Goal: Use online tool/utility: Utilize a website feature to perform a specific function

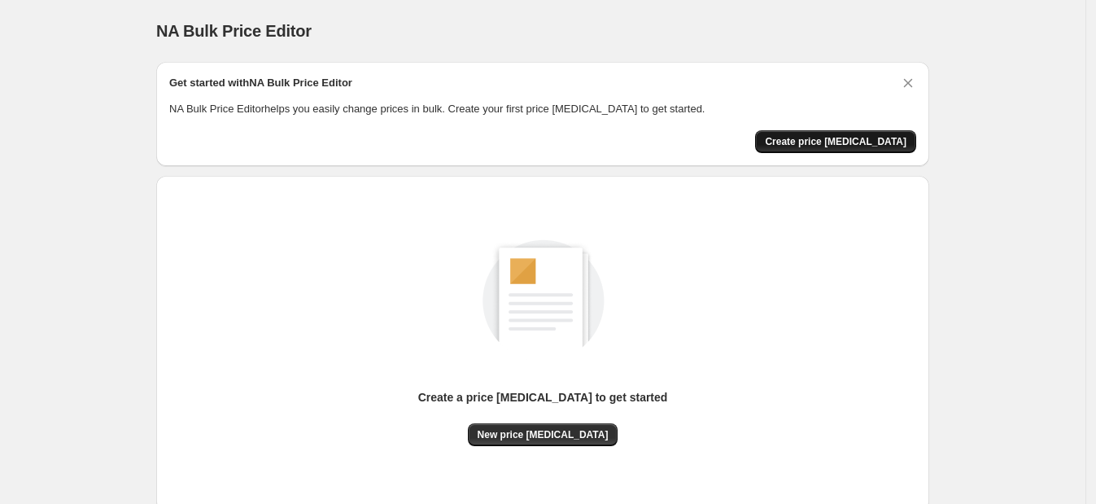
click at [812, 138] on span "Create price change job" at bounding box center [836, 141] width 142 height 13
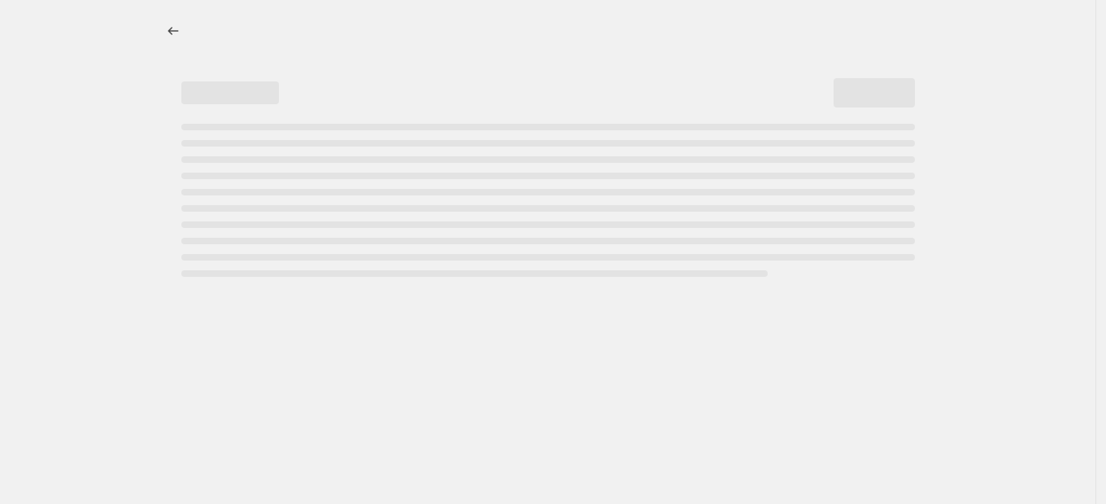
select select "percentage"
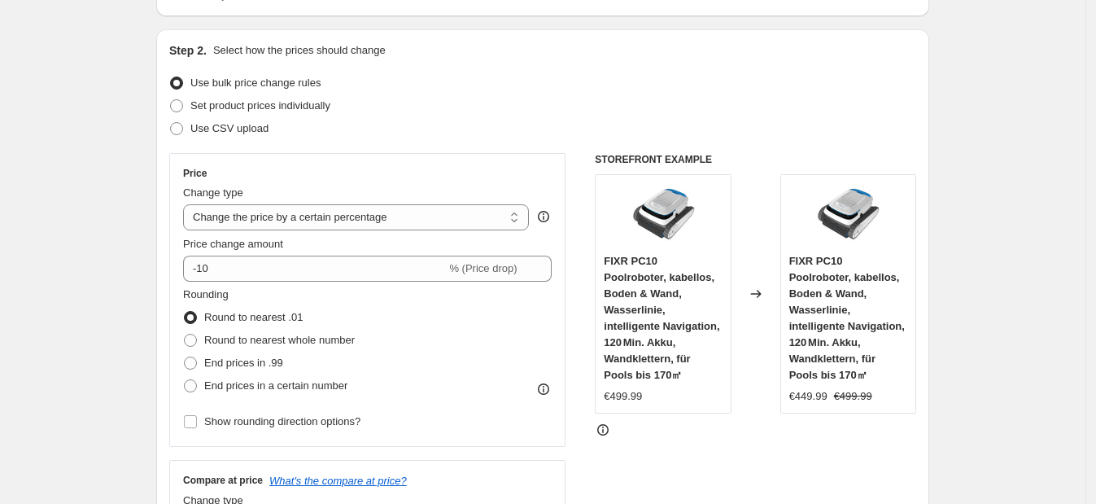
scroll to position [169, 0]
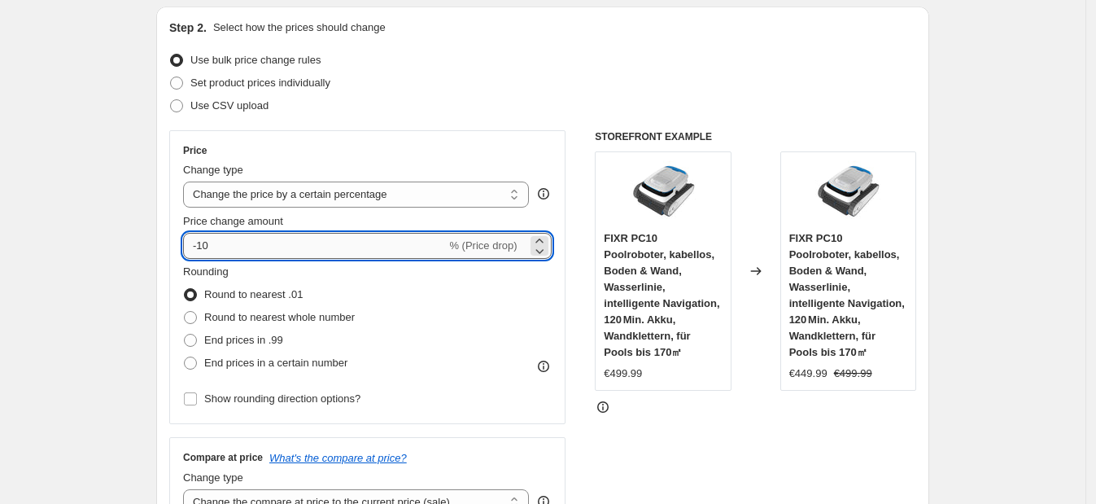
click at [403, 253] on input "-10" at bounding box center [314, 246] width 263 height 26
type input "-1"
type input "-20"
click at [251, 338] on span "End prices in .99" at bounding box center [243, 340] width 79 height 12
click at [185, 334] on input "End prices in .99" at bounding box center [184, 334] width 1 height 1
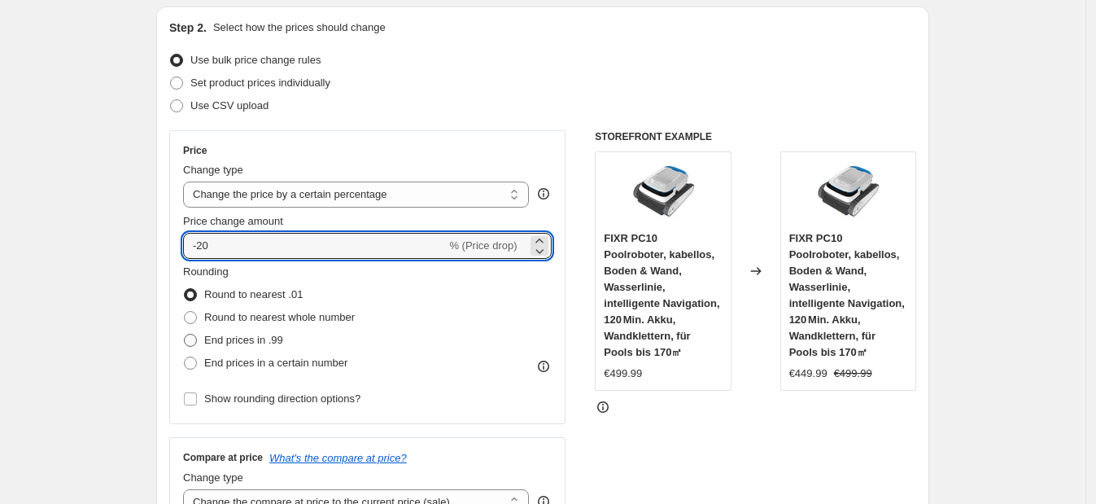
radio input "true"
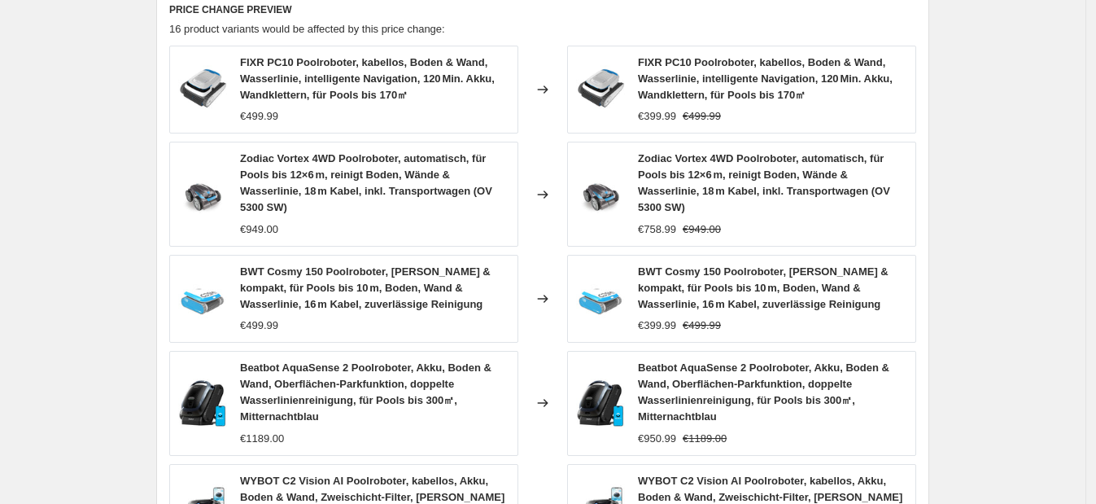
scroll to position [1260, 0]
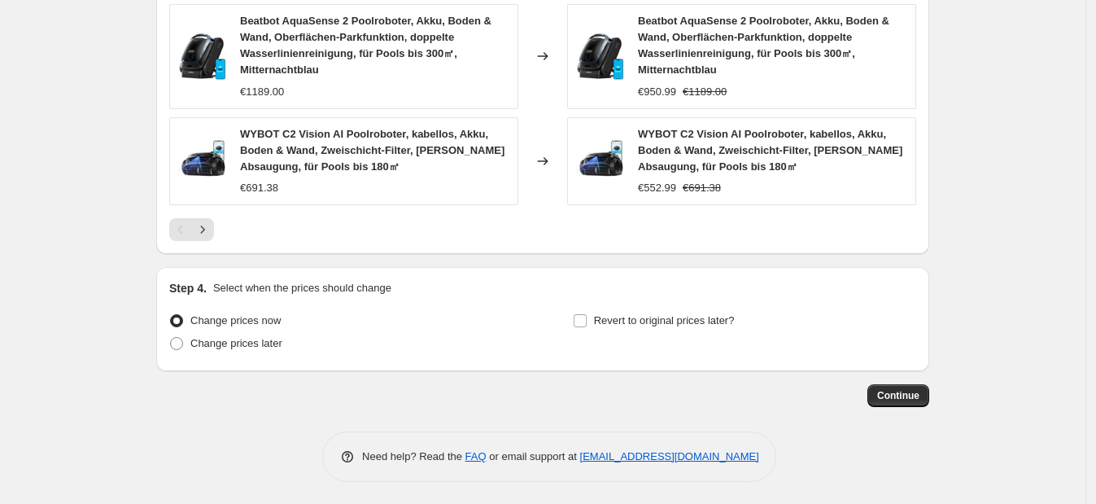
click at [907, 399] on button "Continue" at bounding box center [898, 395] width 62 height 23
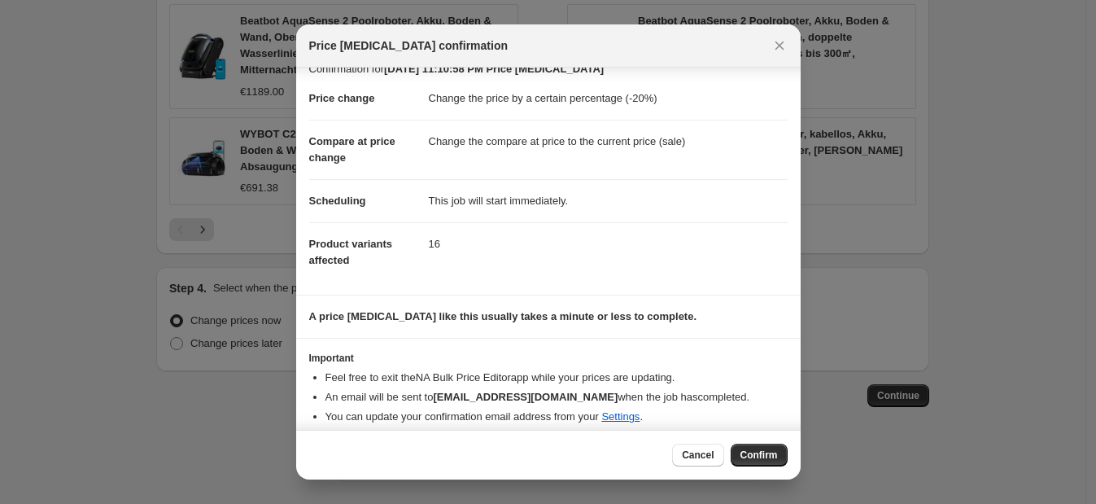
scroll to position [29, 0]
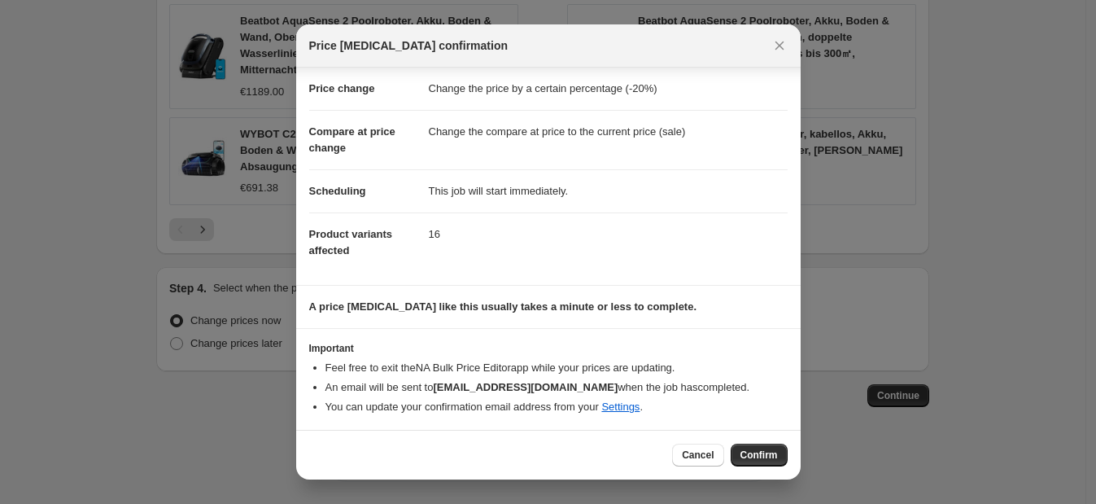
click at [755, 449] on span "Confirm" at bounding box center [758, 454] width 37 height 13
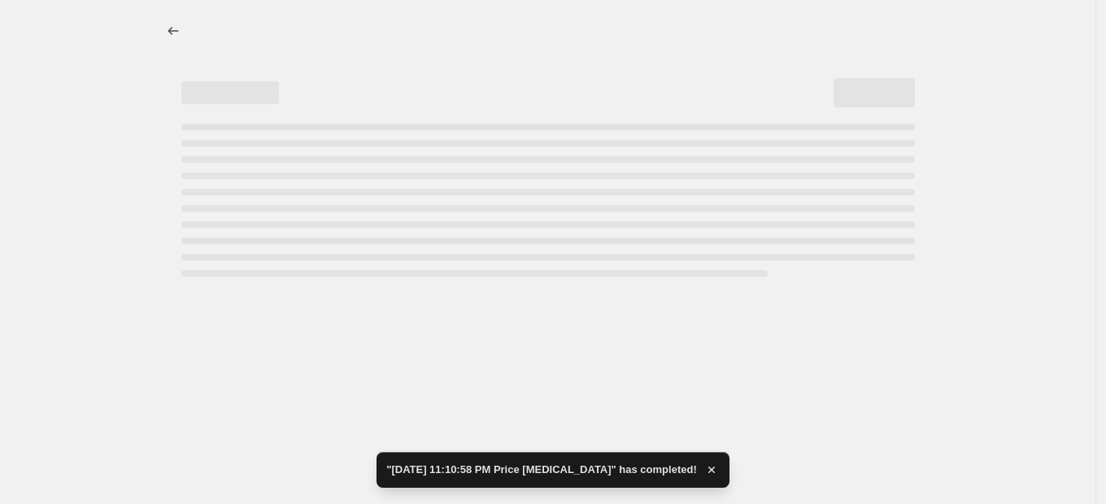
select select "percentage"
